Goal: Find specific page/section: Find specific page/section

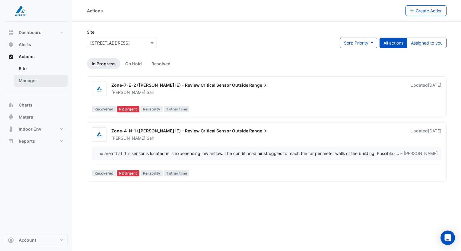
click at [43, 83] on link "Manager" at bounding box center [41, 81] width 54 height 12
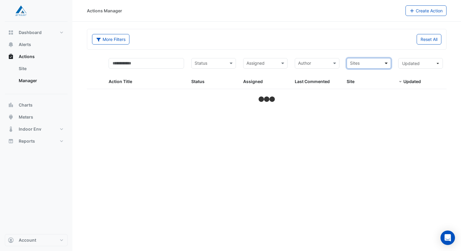
click at [387, 65] on span at bounding box center [387, 63] width 8 height 7
click at [358, 78] on span "[STREET_ADDRESS]" at bounding box center [370, 76] width 39 height 5
click at [278, 63] on div "Assigned" at bounding box center [265, 63] width 45 height 11
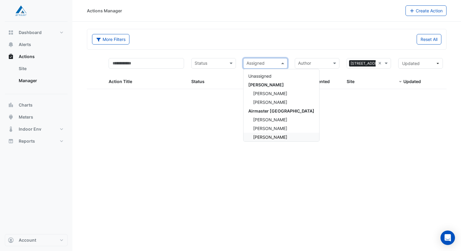
click at [271, 136] on span "[PERSON_NAME]" at bounding box center [270, 137] width 34 height 5
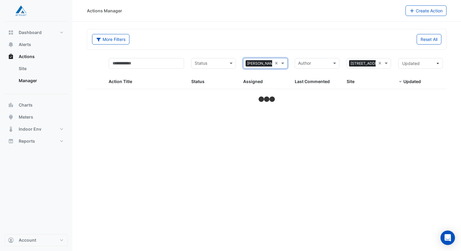
click at [247, 29] on div "More Filters Reset All" at bounding box center [266, 39] width 359 height 20
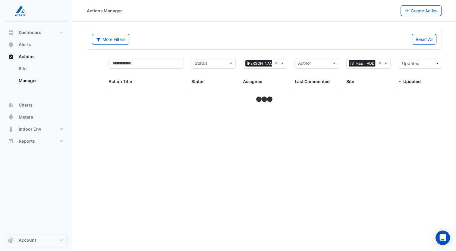
select select "***"
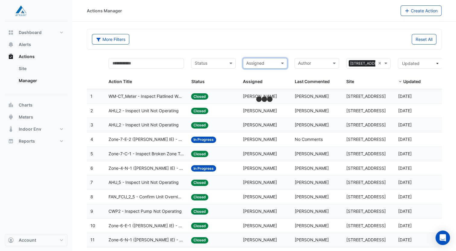
click at [264, 49] on div "More Filters Reset All" at bounding box center [264, 39] width 355 height 21
